Goal: Communication & Community: Answer question/provide support

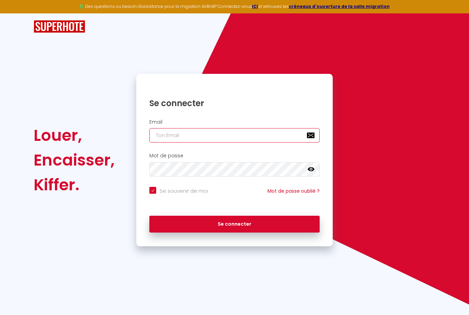
type input "[EMAIL_ADDRESS][DOMAIN_NAME]"
click at [235, 223] on button "Se connecter" at bounding box center [234, 224] width 170 height 17
checkbox input "true"
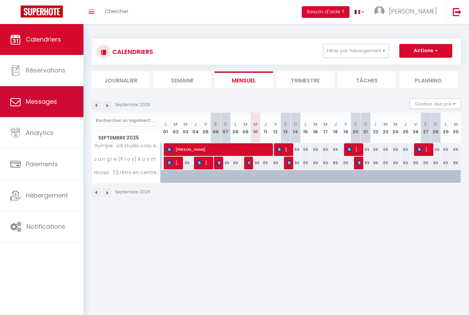
click at [38, 105] on span "Messages" at bounding box center [41, 101] width 31 height 9
select select "message"
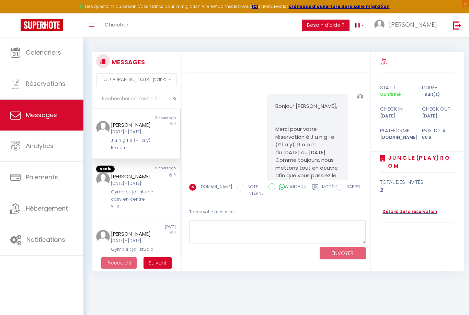
scroll to position [5746, 0]
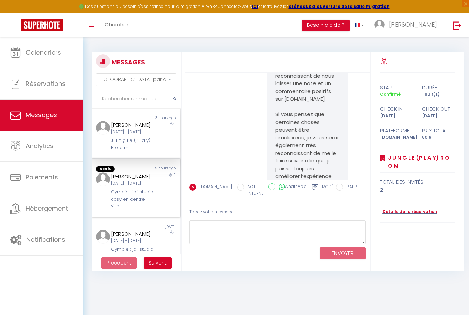
click at [159, 203] on div "3" at bounding box center [169, 190] width 22 height 37
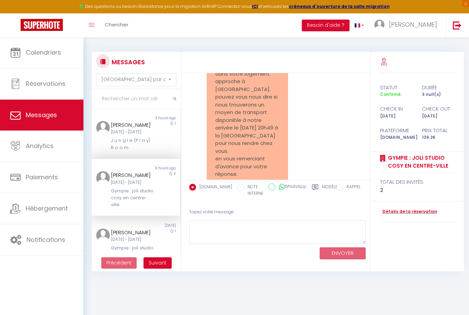
scroll to position [447, 0]
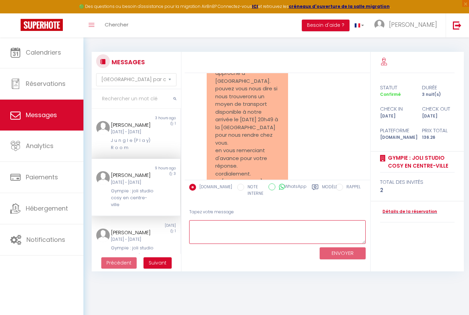
click at [266, 229] on textarea at bounding box center [277, 232] width 177 height 24
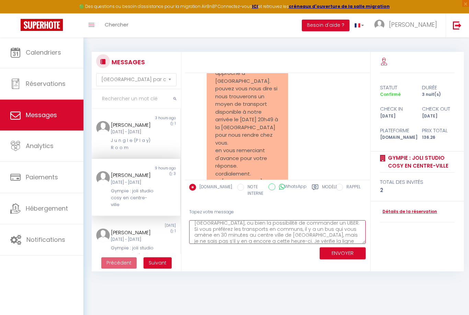
scroll to position [33, 0]
type textarea "Bonjour [PERSON_NAME], A votre arrivée à la gare vous aurez de nombreux taxis q…"
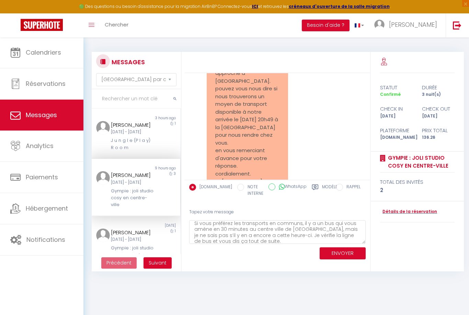
click at [361, 255] on button "ENVOYER" at bounding box center [343, 253] width 46 height 12
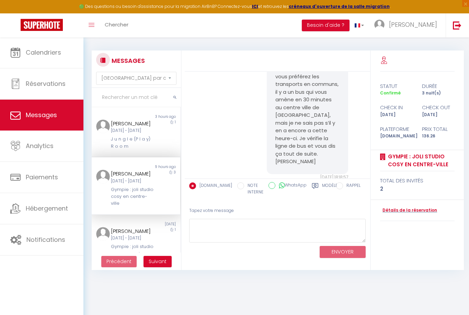
scroll to position [2, 0]
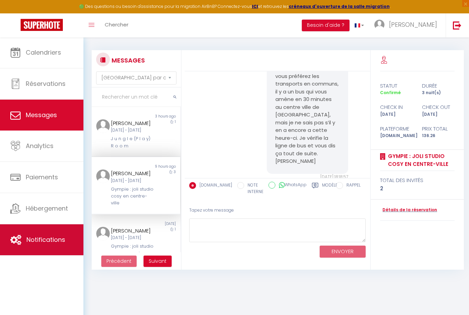
click at [51, 239] on span "Notifications" at bounding box center [45, 239] width 39 height 9
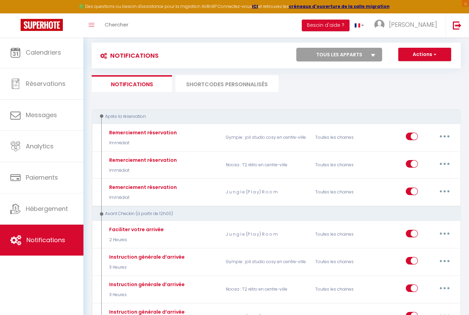
scroll to position [10, 0]
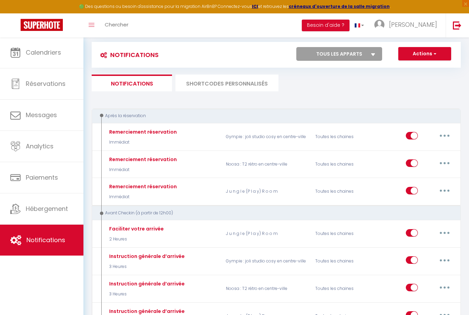
click at [360, 55] on select "Tous les apparts Gympie : joli studio cosy en centre-ville J u n g l e (P l a y…" at bounding box center [339, 54] width 86 height 14
select select "54607"
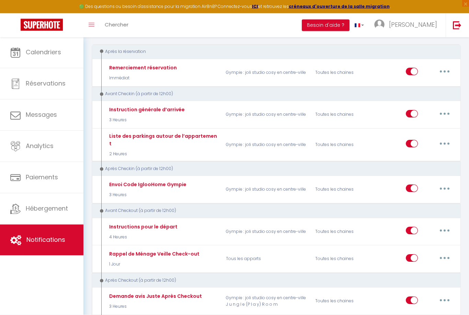
scroll to position [59, 0]
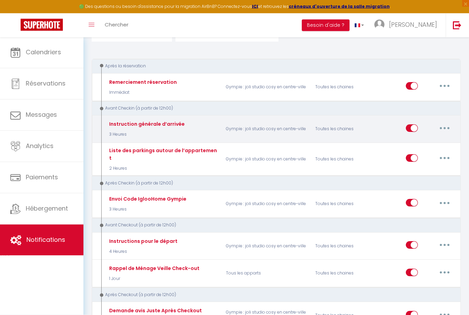
click at [449, 126] on button "button" at bounding box center [444, 128] width 19 height 11
click at [438, 143] on link "Editer" at bounding box center [427, 144] width 51 height 12
type input "Instruction générale d’arrivée"
select select "3 Heures"
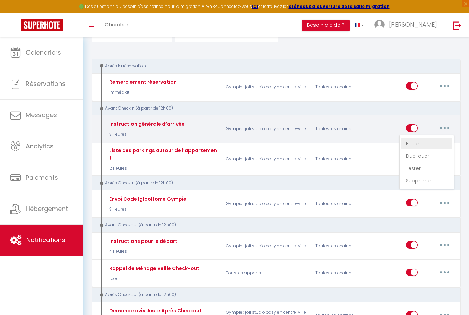
select select
checkbox input "true"
checkbox input "false"
radio input "true"
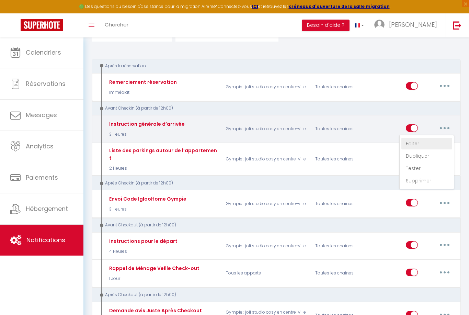
type input "Votre Arrivée ce jour à [RENTAL:NAME]​"
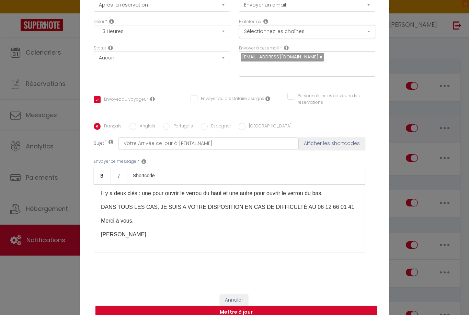
scroll to position [42, 0]
click at [240, 306] on button "Annuler" at bounding box center [234, 301] width 29 height 12
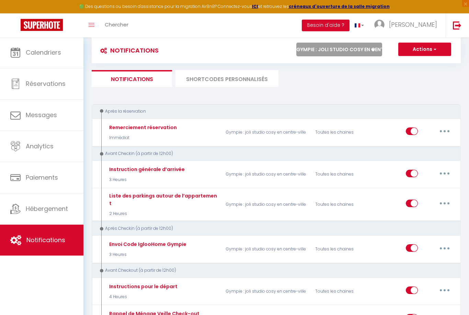
scroll to position [0, 0]
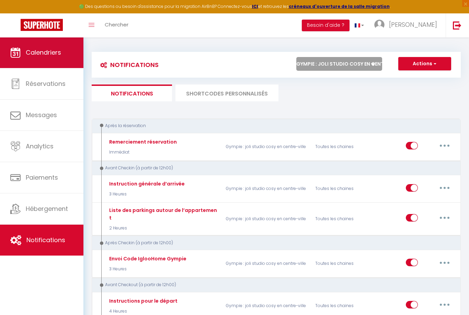
click at [65, 47] on link "Calendriers" at bounding box center [41, 52] width 83 height 31
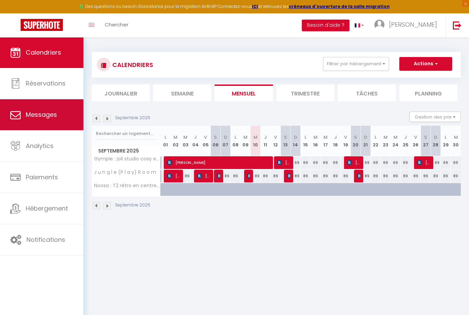
click at [45, 109] on link "Messages" at bounding box center [41, 114] width 83 height 31
select select "message"
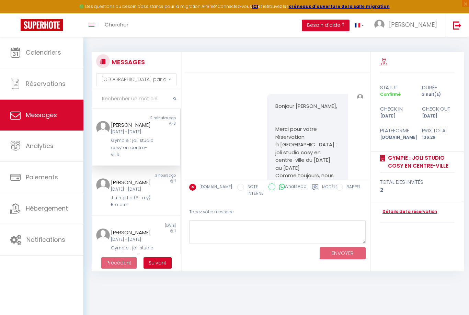
scroll to position [687, 0]
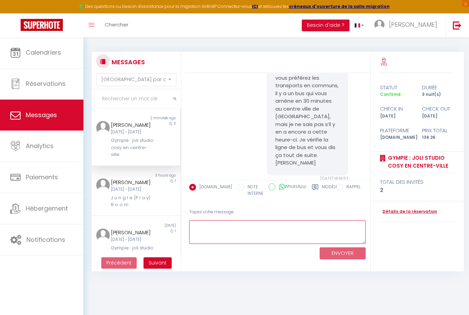
click at [258, 236] on textarea at bounding box center [277, 232] width 177 height 24
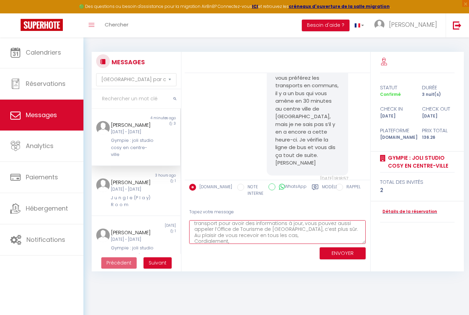
scroll to position [38, 0]
type textarea "A priori, il y a la ligne n°5 qui relie la [GEOGRAPHIC_DATA] au centre ville de…"
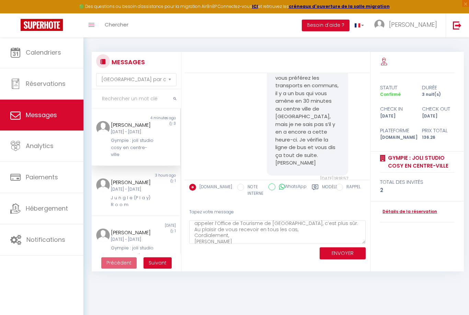
click at [336, 255] on button "ENVOYER" at bounding box center [343, 253] width 46 height 12
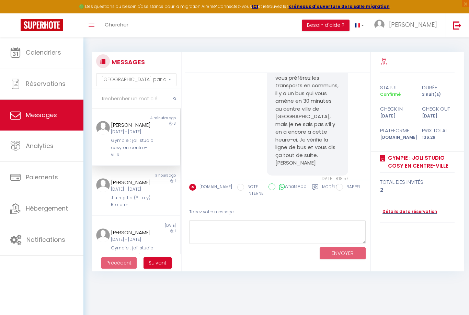
scroll to position [919, 0]
